Goal: Find specific page/section: Find specific page/section

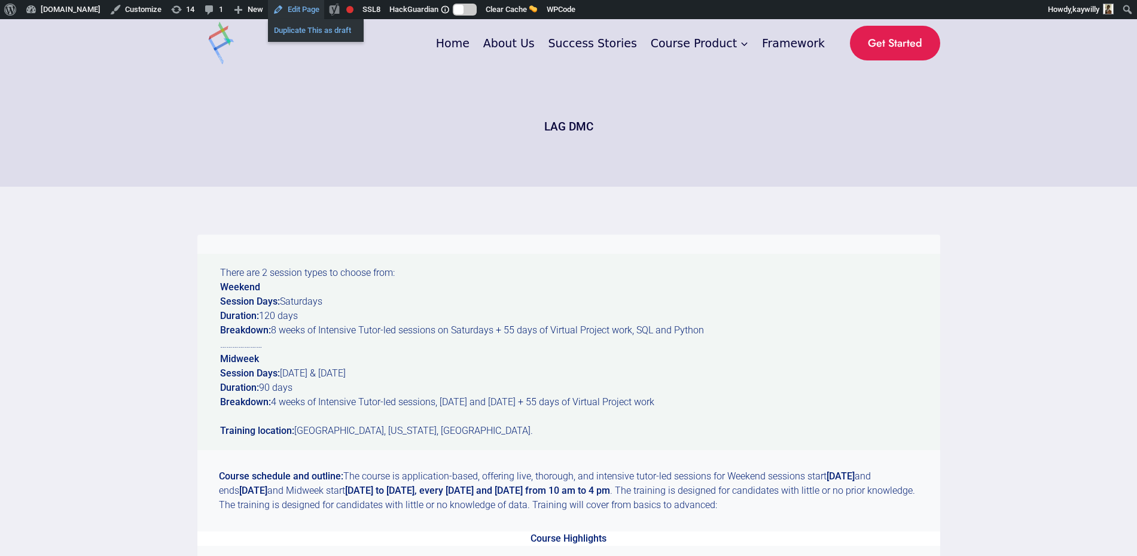
click at [282, 32] on link "Duplicate This as draft" at bounding box center [316, 31] width 96 height 16
